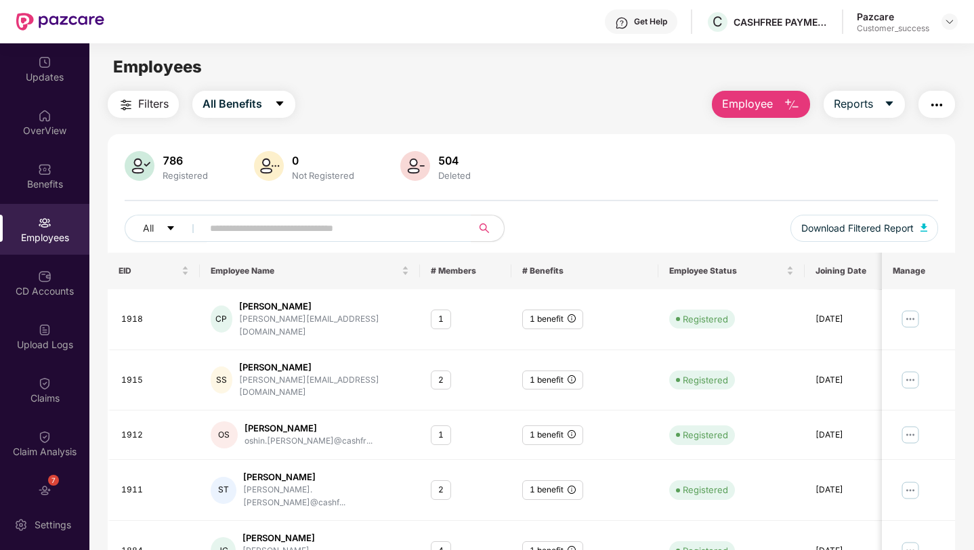
click at [45, 228] on img at bounding box center [45, 223] width 14 height 14
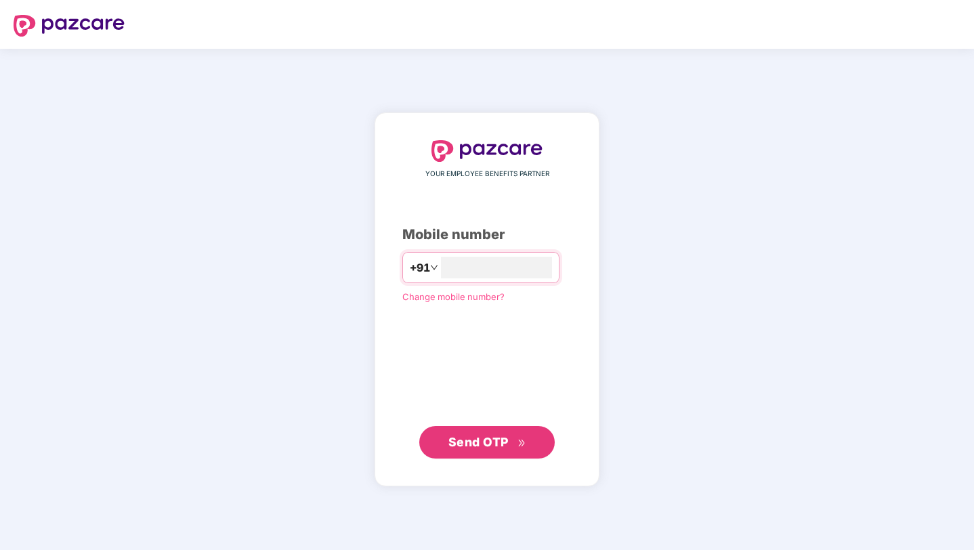
type input "**********"
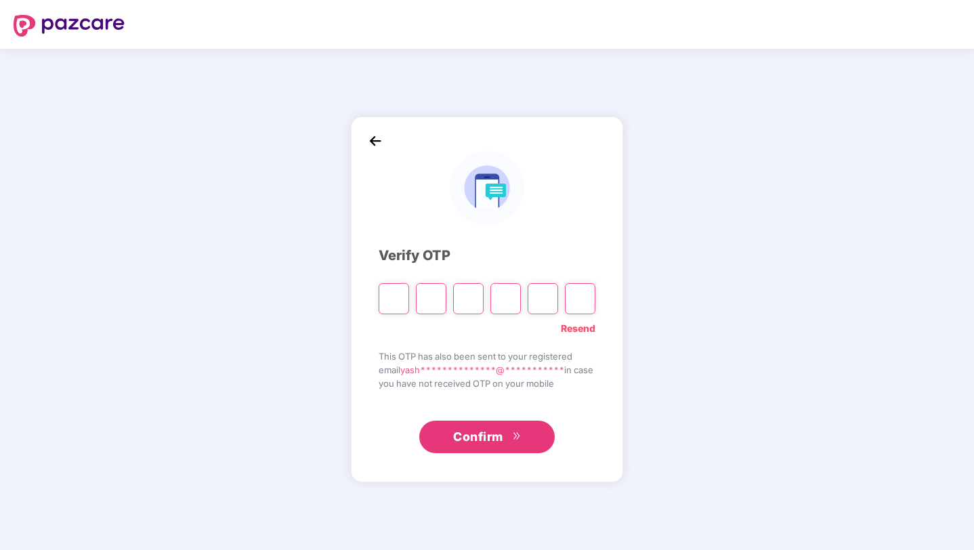
type input "*"
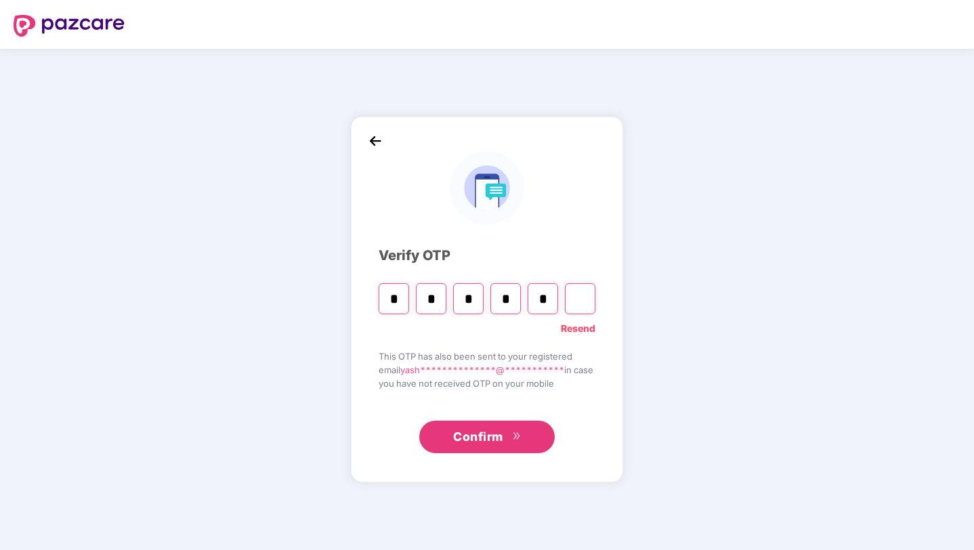
type input "*"
